Goal: Task Accomplishment & Management: Manage account settings

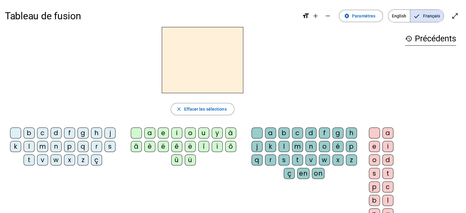
click at [89, 138] on div "g" at bounding box center [82, 132] width 11 height 11
click at [164, 138] on div "e" at bounding box center [163, 132] width 11 height 11
click at [346, 152] on div "p" at bounding box center [351, 146] width 11 height 11
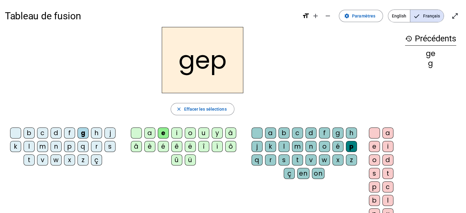
click at [382, 138] on div "a" at bounding box center [387, 132] width 11 height 11
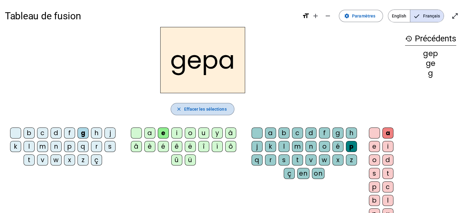
click at [176, 112] on mat-icon "close" at bounding box center [179, 109] width 6 height 6
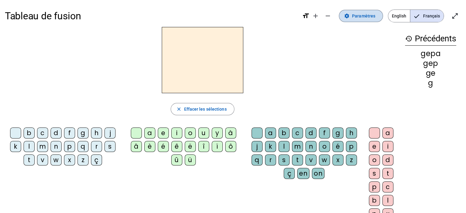
click at [344, 18] on mat-icon "settings" at bounding box center [347, 16] width 6 height 6
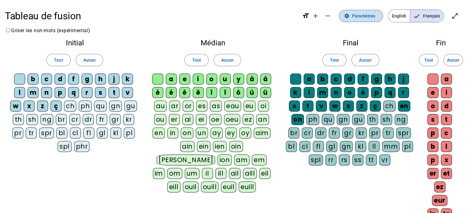
click at [344, 16] on mat-icon "settings" at bounding box center [347, 16] width 6 height 6
click at [324, 14] on mat-icon "remove" at bounding box center [327, 15] width 7 height 7
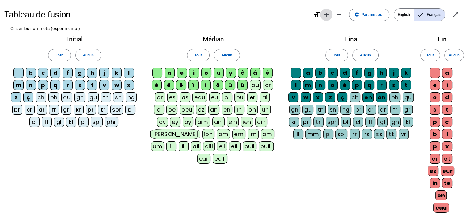
click at [326, 13] on mat-icon "add" at bounding box center [326, 14] width 7 height 7
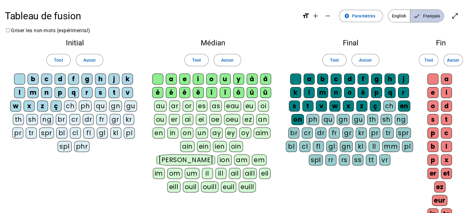
click at [428, 16] on span "Français" at bounding box center [426, 16] width 33 height 12
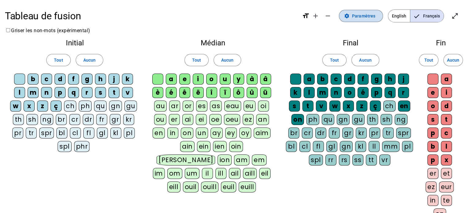
click at [349, 16] on mat-icon "settings" at bounding box center [347, 16] width 6 height 6
click at [70, 106] on div "ch" at bounding box center [70, 105] width 12 height 11
click at [70, 103] on div "ch" at bounding box center [70, 105] width 12 height 11
click at [62, 60] on span "Tout" at bounding box center [58, 59] width 9 height 7
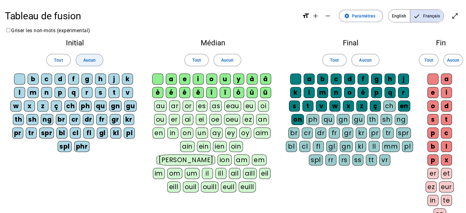
click at [89, 59] on span "Aucun" at bounding box center [89, 59] width 12 height 7
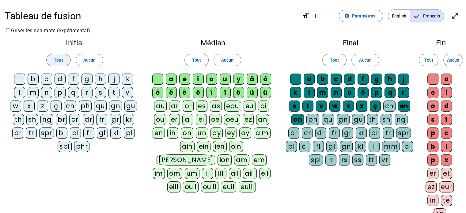
click at [62, 59] on span "Tout" at bounding box center [58, 59] width 9 height 7
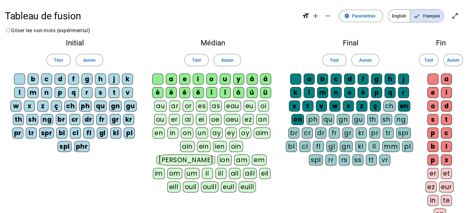
click at [57, 103] on div "ç" at bounding box center [56, 105] width 11 height 11
click at [73, 103] on div "ch" at bounding box center [70, 105] width 12 height 11
click at [87, 104] on div "ph" at bounding box center [85, 105] width 13 height 11
click at [105, 103] on div "qu" at bounding box center [100, 105] width 13 height 11
click at [111, 104] on div "gn" at bounding box center [115, 105] width 13 height 11
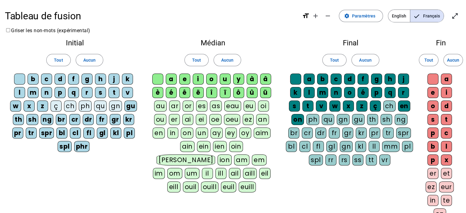
click at [127, 104] on div "gu" at bounding box center [130, 105] width 13 height 11
click at [129, 121] on div "kr" at bounding box center [128, 119] width 11 height 11
click at [129, 129] on div "pl" at bounding box center [129, 132] width 11 height 11
click at [104, 130] on div "gl" at bounding box center [102, 132] width 11 height 11
click at [19, 117] on div "th" at bounding box center [18, 119] width 11 height 11
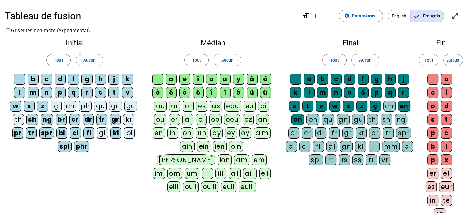
click at [21, 132] on div "pr" at bounding box center [17, 132] width 11 height 11
click at [34, 129] on div "tr" at bounding box center [31, 132] width 11 height 11
click at [44, 129] on div "spr" at bounding box center [46, 132] width 15 height 11
click at [67, 146] on div "spl" at bounding box center [65, 146] width 14 height 11
click at [82, 145] on div "phr" at bounding box center [82, 146] width 16 height 11
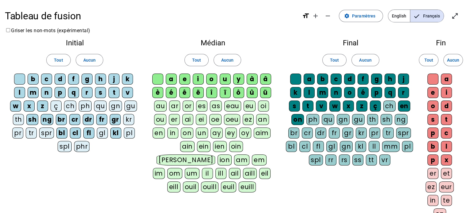
click at [63, 130] on div "bl" at bounding box center [61, 132] width 11 height 11
click at [65, 130] on div "bl" at bounding box center [61, 132] width 11 height 11
click at [66, 130] on div "bl" at bounding box center [61, 132] width 11 height 11
click at [75, 130] on div "cl" at bounding box center [75, 132] width 11 height 11
click at [87, 130] on div "fl" at bounding box center [88, 132] width 11 height 11
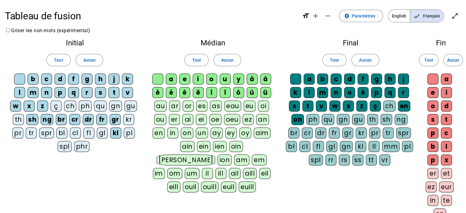
click at [115, 131] on div "kl" at bounding box center [115, 132] width 11 height 11
click at [114, 118] on div "gr" at bounding box center [115, 119] width 11 height 11
click at [98, 117] on div "fr" at bounding box center [101, 119] width 11 height 11
click at [90, 116] on div "dr" at bounding box center [88, 119] width 11 height 11
click at [75, 115] on div "cr" at bounding box center [74, 119] width 11 height 11
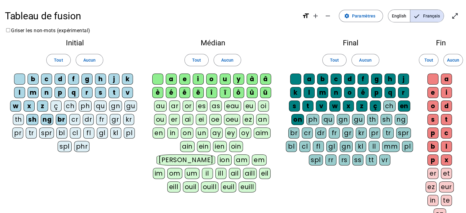
click at [61, 116] on div "br" at bounding box center [61, 119] width 11 height 11
click at [44, 119] on div "ng" at bounding box center [47, 119] width 13 height 11
click at [32, 117] on div "sh" at bounding box center [32, 119] width 12 height 11
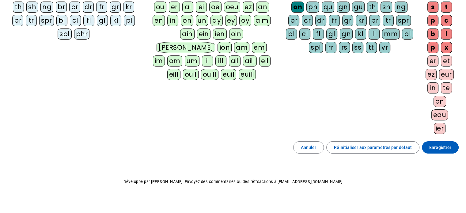
scroll to position [112, 0]
click at [440, 144] on span "Enregistrer" at bounding box center [440, 147] width 22 height 7
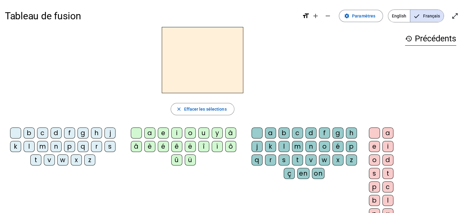
drag, startPoint x: 119, startPoint y: 0, endPoint x: 50, endPoint y: 62, distance: 93.5
click at [50, 62] on div at bounding box center [202, 60] width 395 height 66
click at [75, 152] on div "p" at bounding box center [69, 146] width 11 height 11
click at [150, 138] on div "a" at bounding box center [149, 132] width 11 height 11
click at [346, 152] on div "p" at bounding box center [351, 146] width 11 height 11
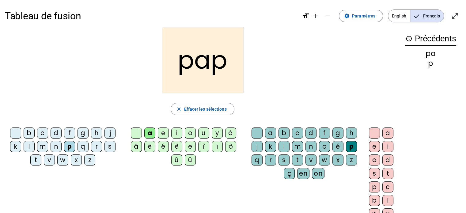
click at [382, 138] on div "a" at bounding box center [387, 132] width 11 height 11
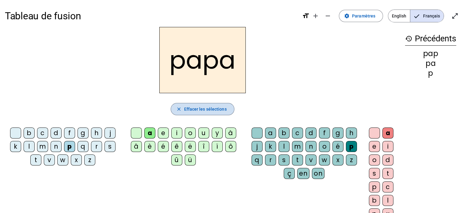
click at [176, 112] on mat-icon "close" at bounding box center [179, 109] width 6 height 6
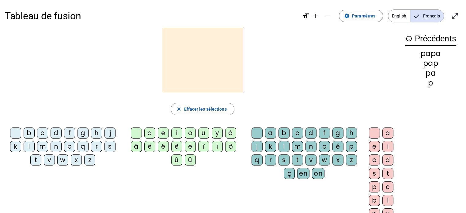
click at [59, 138] on div "d" at bounding box center [56, 132] width 11 height 11
click at [151, 138] on div "a" at bounding box center [149, 132] width 11 height 11
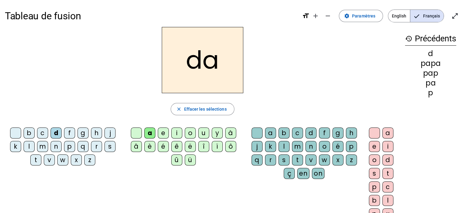
click at [303, 152] on div "m" at bounding box center [297, 146] width 11 height 11
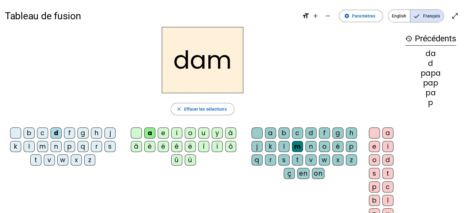
click at [369, 152] on div "e" at bounding box center [374, 146] width 11 height 11
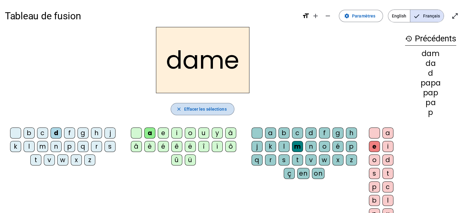
click at [202, 113] on span "Effacer les sélections" at bounding box center [205, 108] width 43 height 7
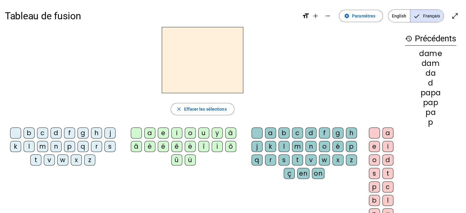
click at [62, 152] on div "n" at bounding box center [56, 146] width 11 height 11
click at [178, 138] on div "i" at bounding box center [176, 132] width 11 height 11
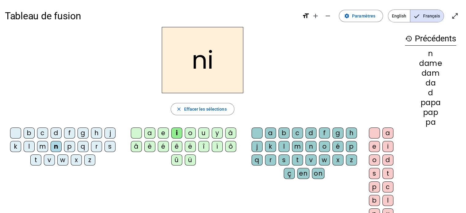
click at [296, 138] on div "c" at bounding box center [297, 132] width 11 height 11
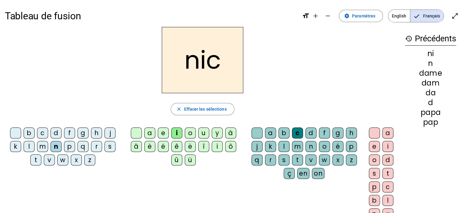
click at [369, 152] on div "e" at bounding box center [374, 146] width 11 height 11
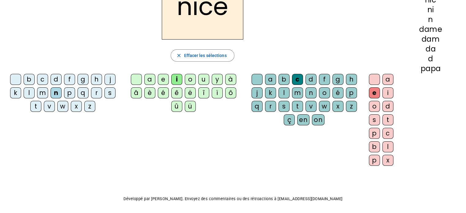
scroll to position [53, 0]
click at [176, 59] on mat-icon "close" at bounding box center [179, 56] width 6 height 6
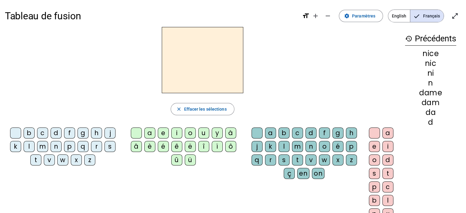
scroll to position [0, 0]
click at [405, 40] on mat-icon "history" at bounding box center [408, 38] width 7 height 7
